Goal: Task Accomplishment & Management: Use online tool/utility

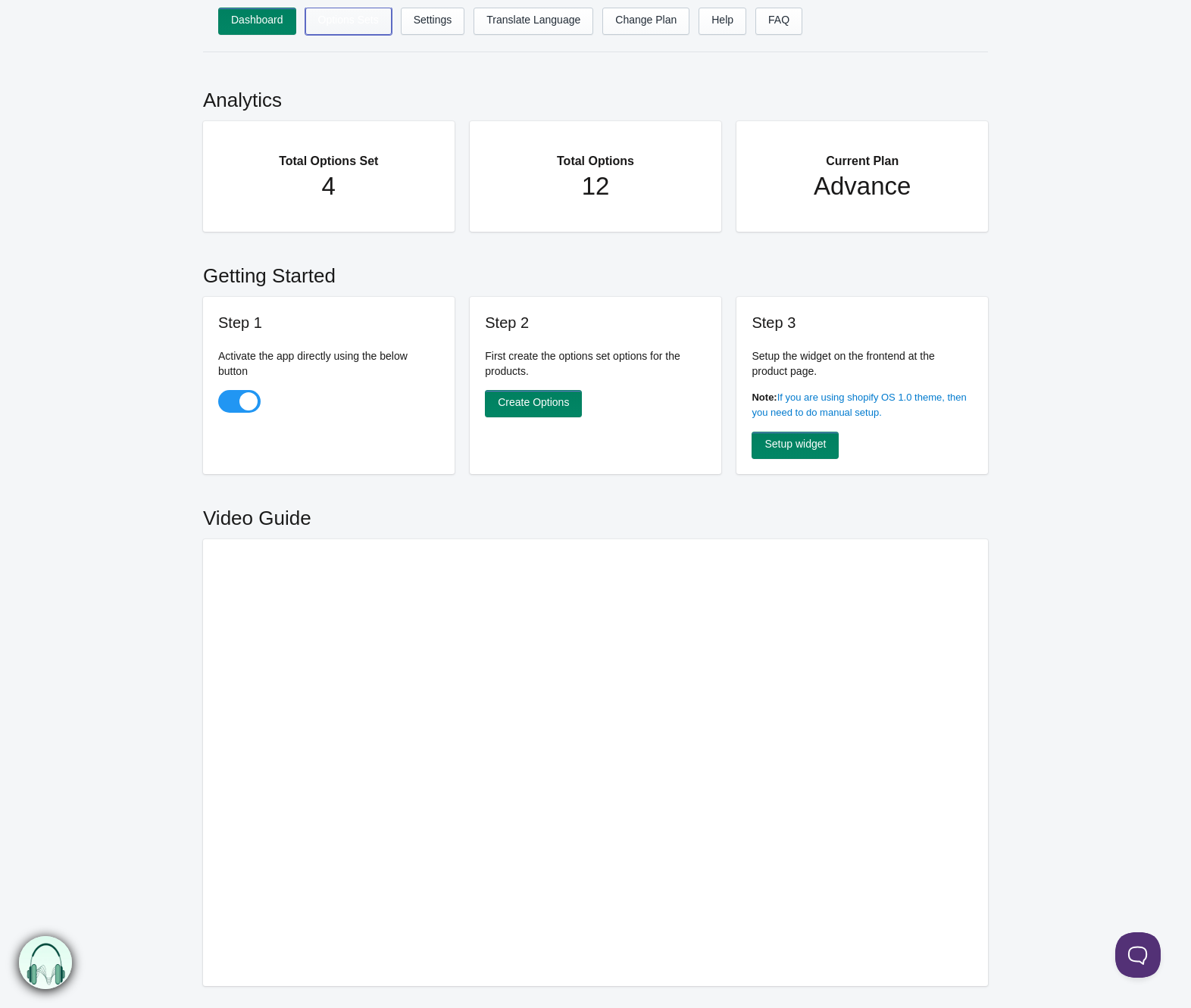
click at [345, 19] on link "Options Sets" at bounding box center [348, 21] width 86 height 27
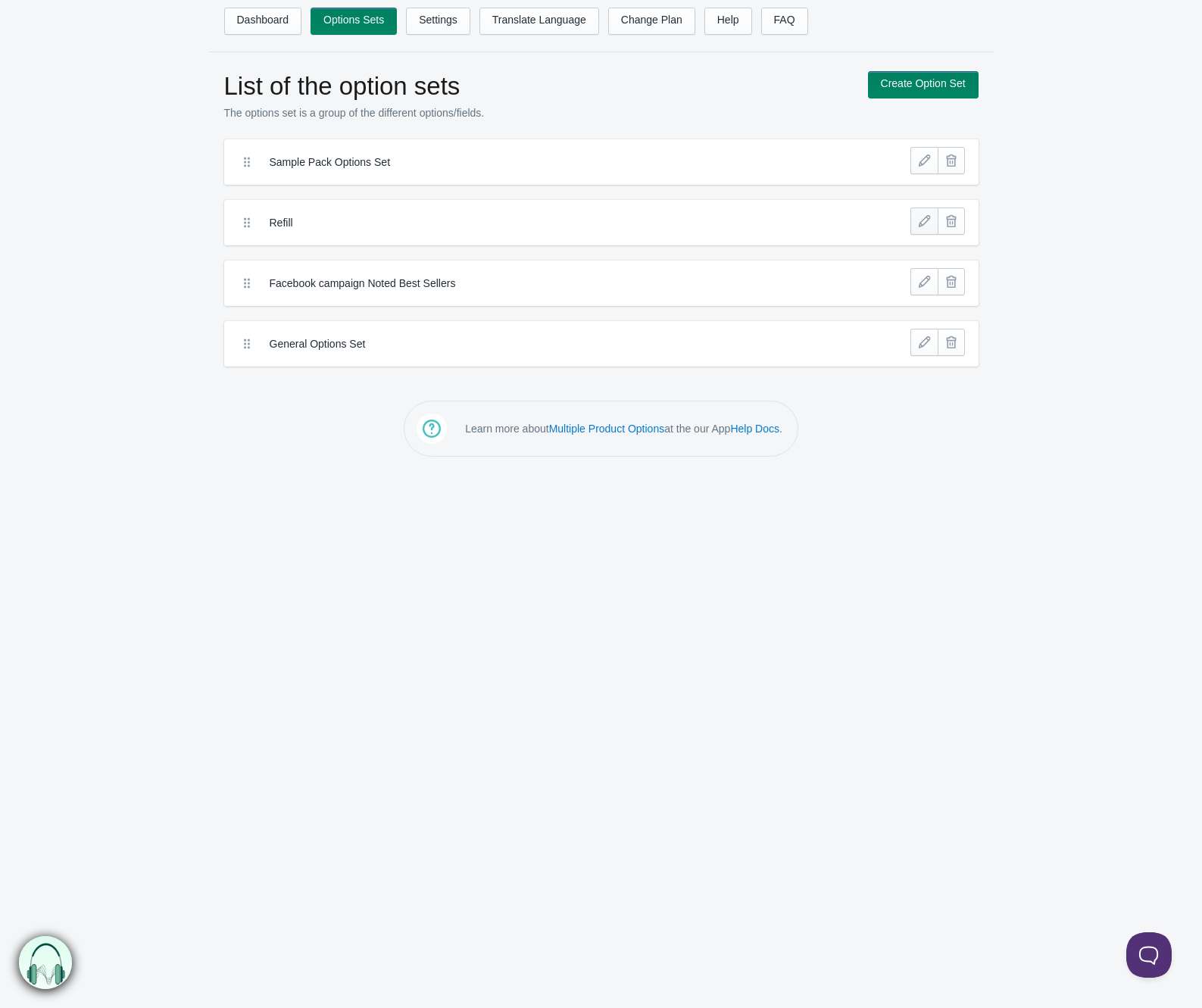
click at [931, 220] on link at bounding box center [925, 221] width 27 height 27
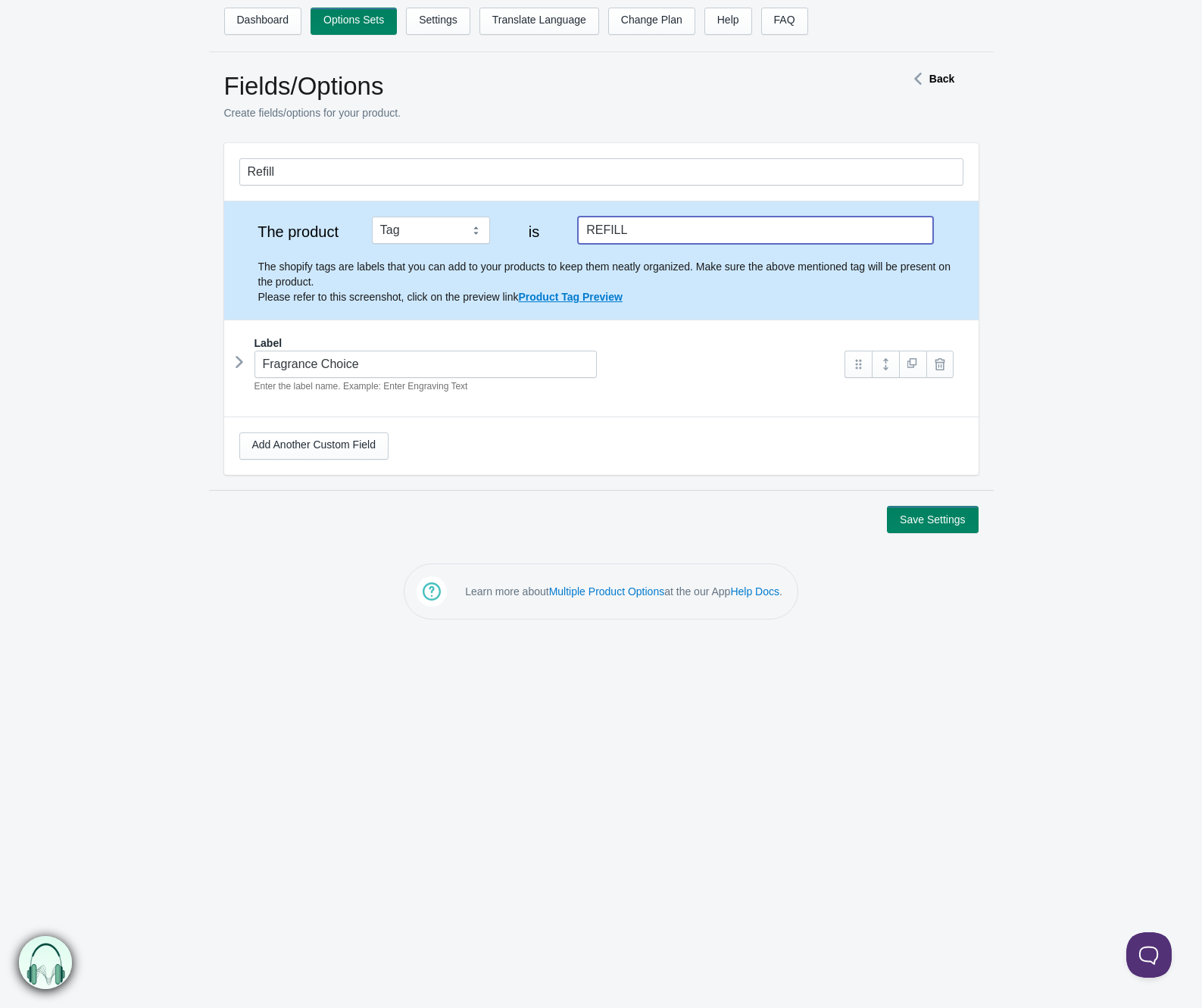
click at [649, 235] on input "REFILL" at bounding box center [755, 230] width 355 height 27
click at [650, 236] on input "REFILL" at bounding box center [755, 230] width 355 height 27
click at [647, 230] on input "REFILL" at bounding box center [755, 230] width 355 height 27
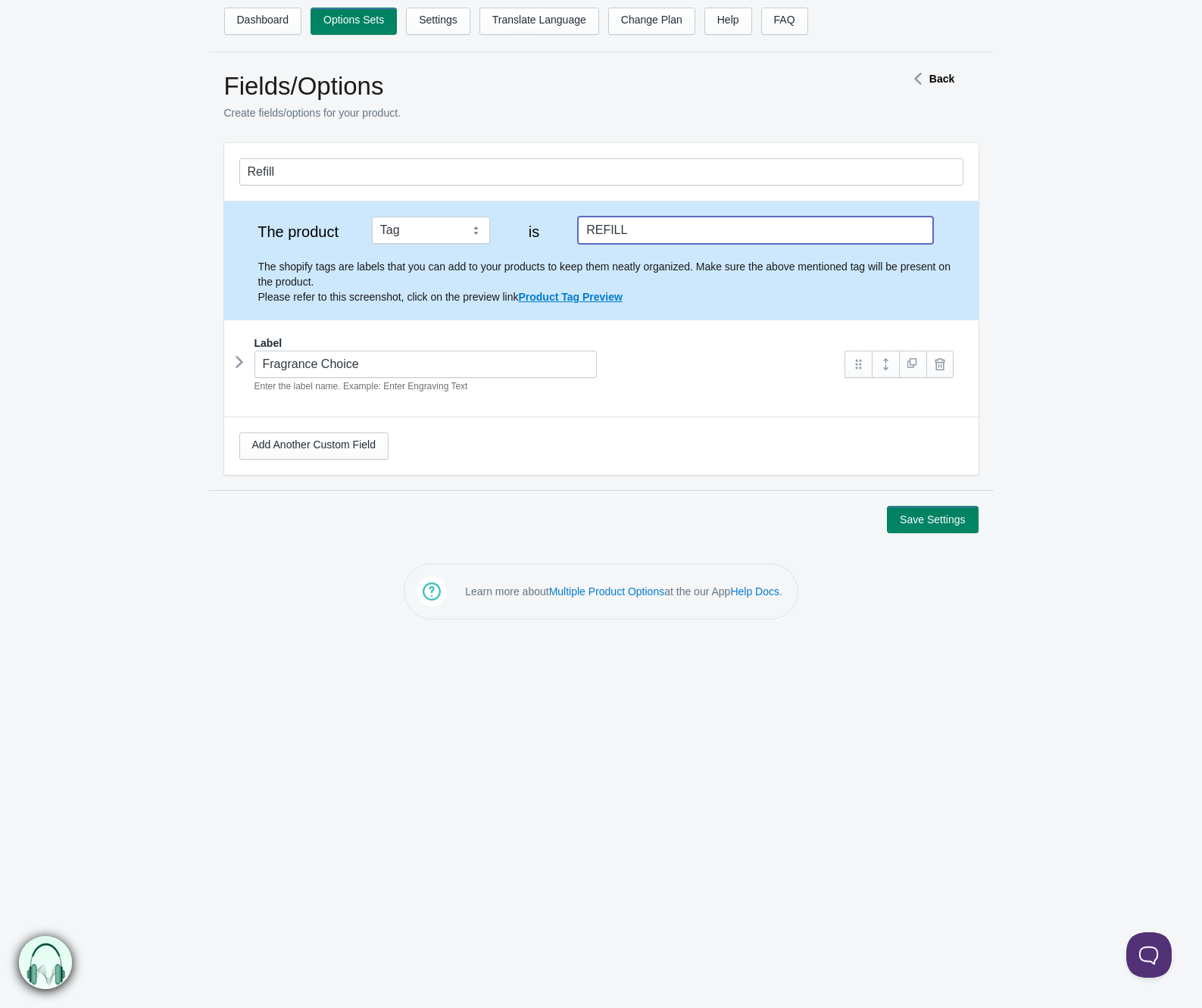
click at [240, 367] on icon at bounding box center [240, 362] width 0 height 23
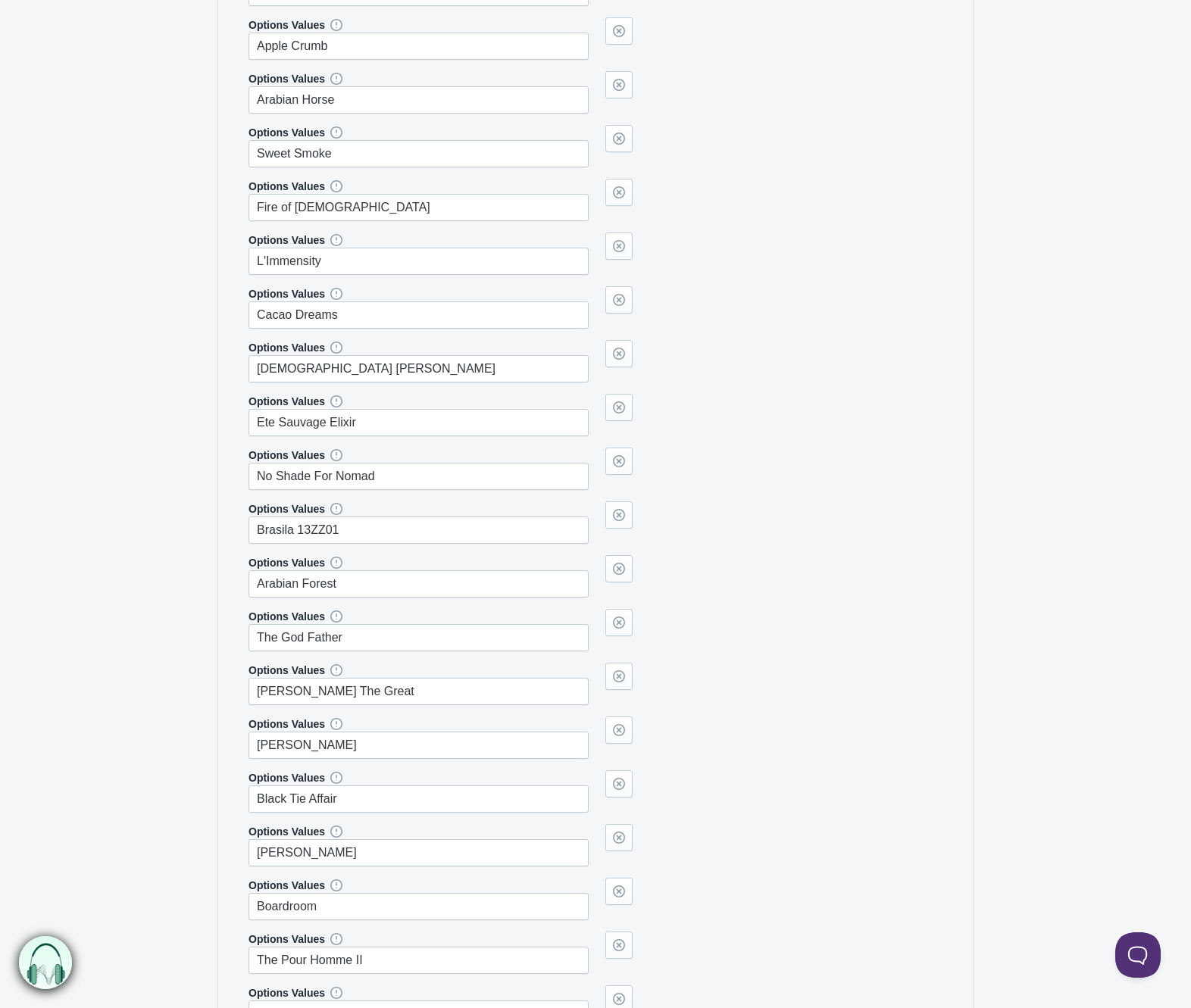
scroll to position [2110, 0]
